Goal: Transaction & Acquisition: Purchase product/service

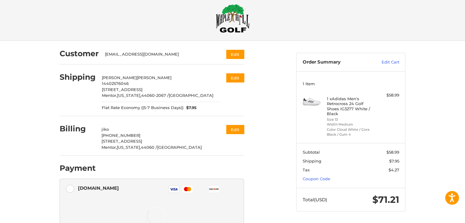
scroll to position [26, 0]
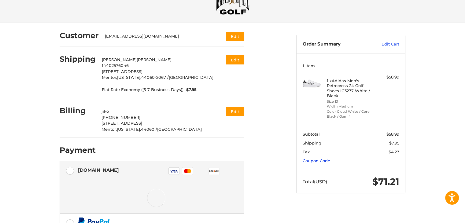
click at [324, 159] on link "Coupon Code" at bounding box center [317, 161] width 28 height 5
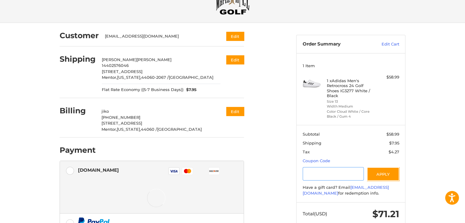
click at [315, 179] on input "Gift Certificate or Coupon Code" at bounding box center [334, 174] width 62 height 14
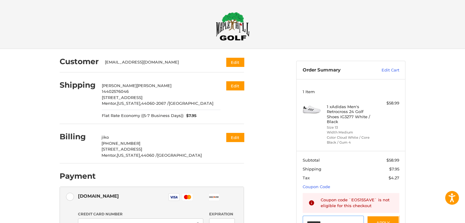
scroll to position [3, 0]
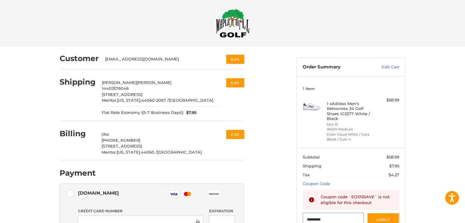
type input "*********"
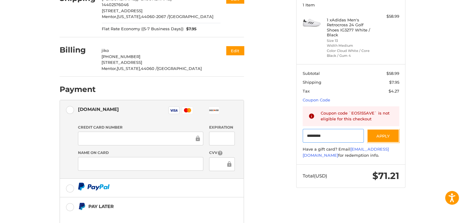
scroll to position [89, 0]
